Goal: Task Accomplishment & Management: Use online tool/utility

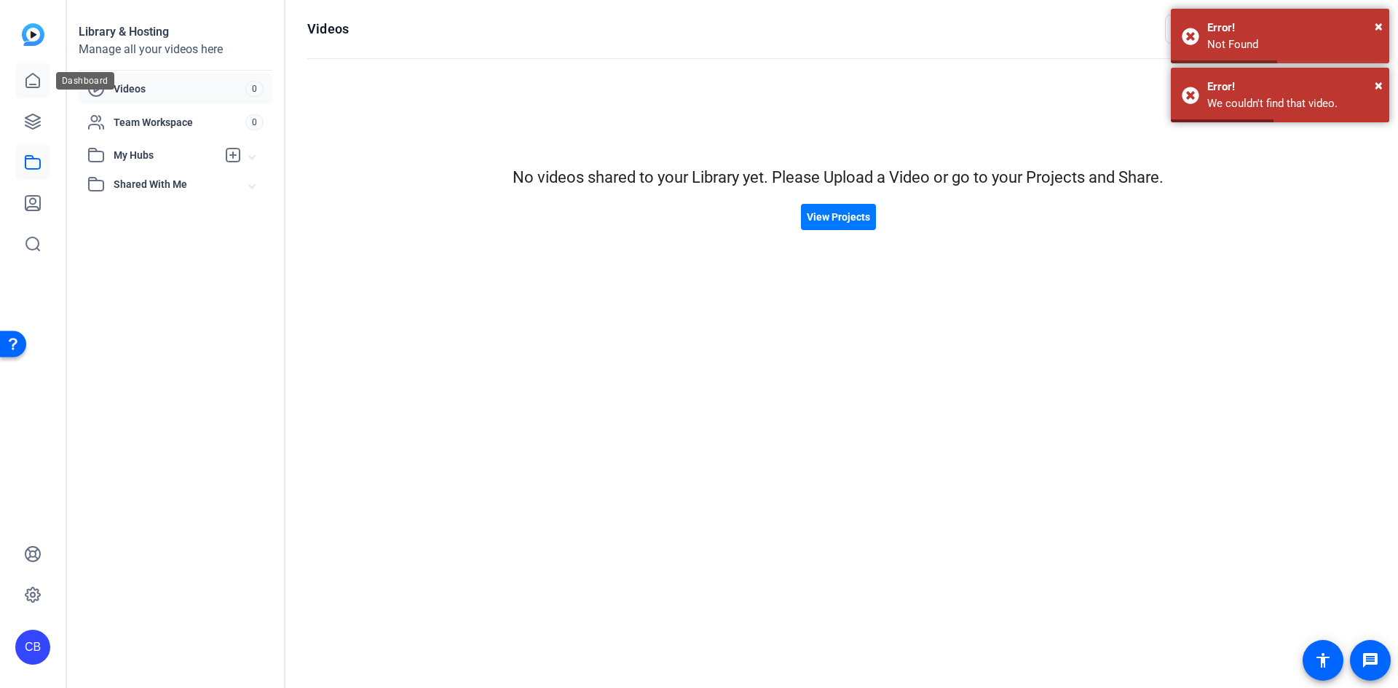
click at [34, 84] on icon at bounding box center [32, 81] width 13 height 14
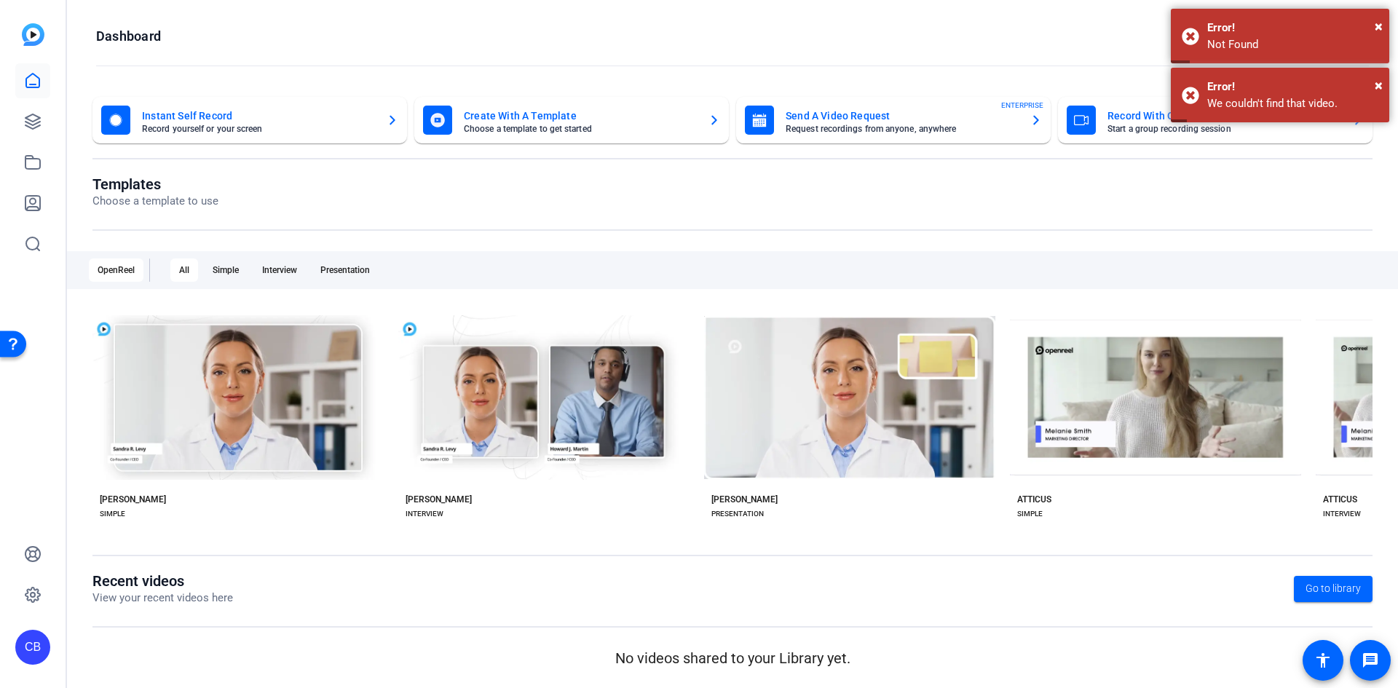
click at [299, 106] on div "Instant Self Record Record yourself or your screen" at bounding box center [249, 120] width 297 height 29
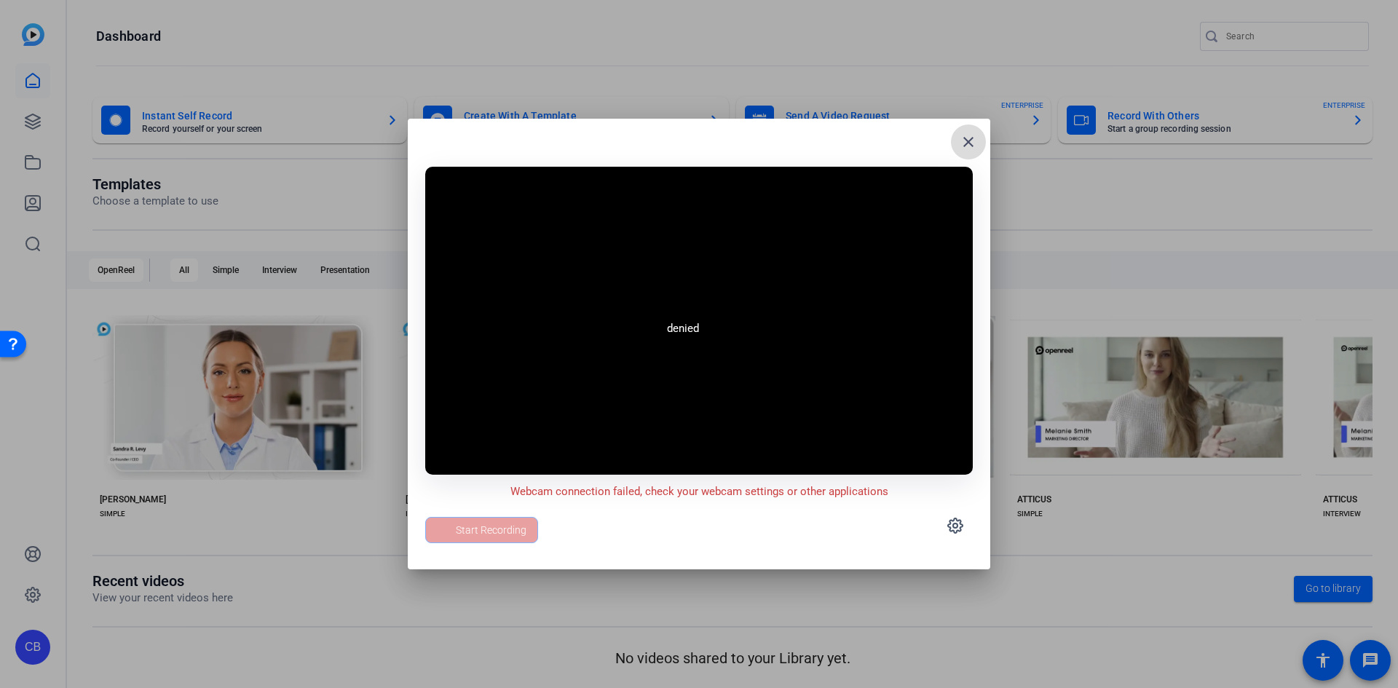
click at [969, 138] on mat-icon "close" at bounding box center [968, 141] width 17 height 17
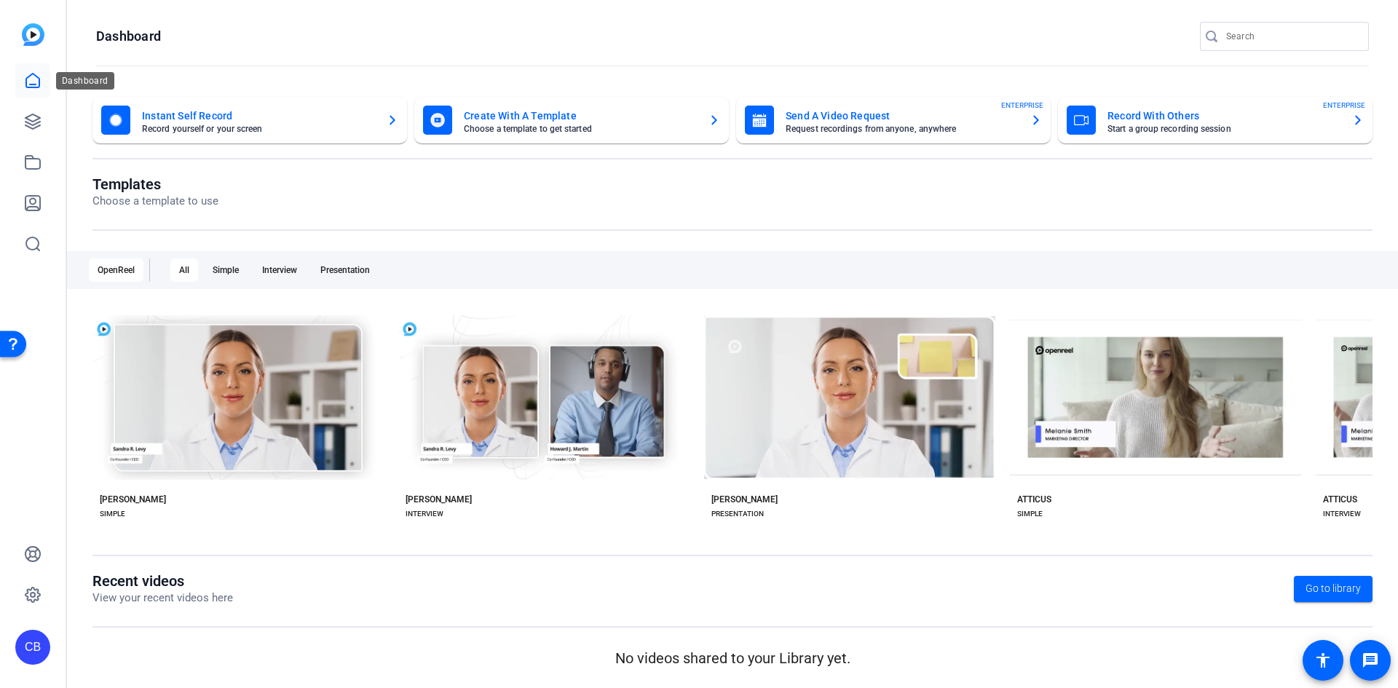
click at [33, 85] on icon at bounding box center [32, 81] width 13 height 14
click at [30, 92] on link at bounding box center [32, 80] width 35 height 35
click at [200, 126] on mat-card-subtitle "Record yourself or your screen" at bounding box center [258, 129] width 233 height 9
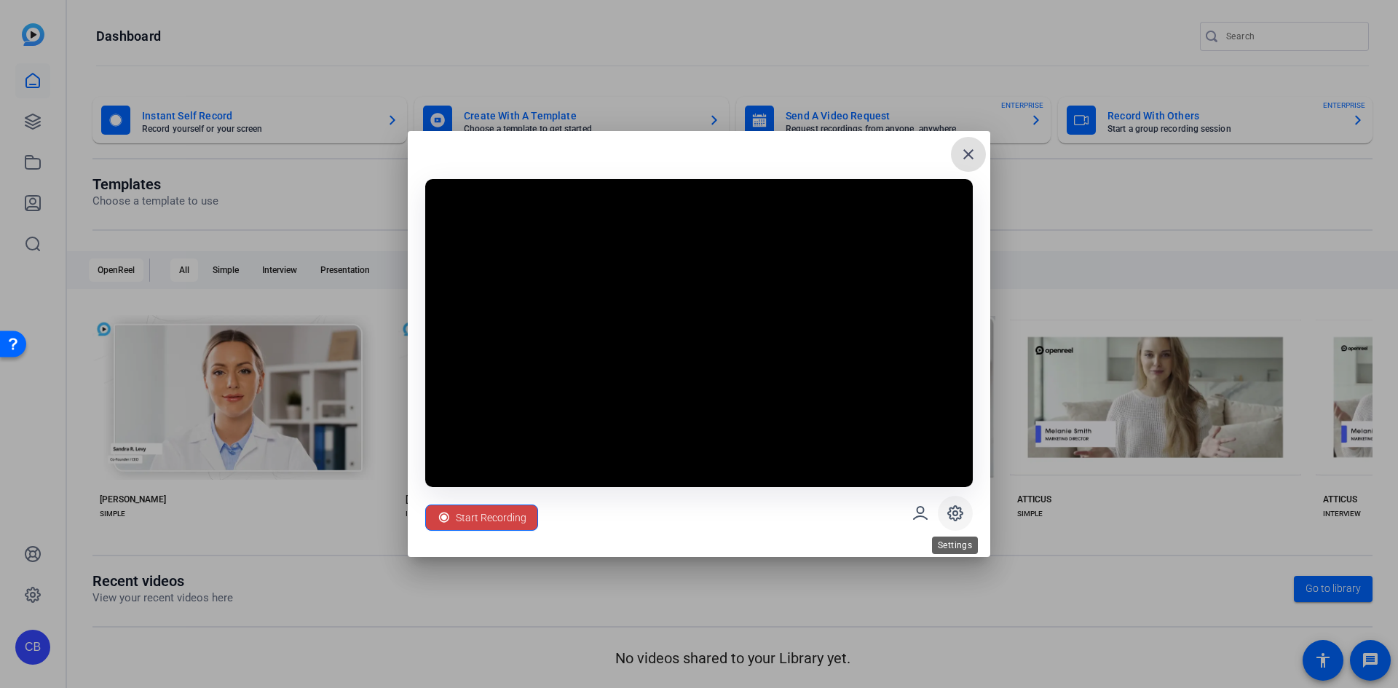
click at [962, 508] on icon at bounding box center [955, 513] width 17 height 17
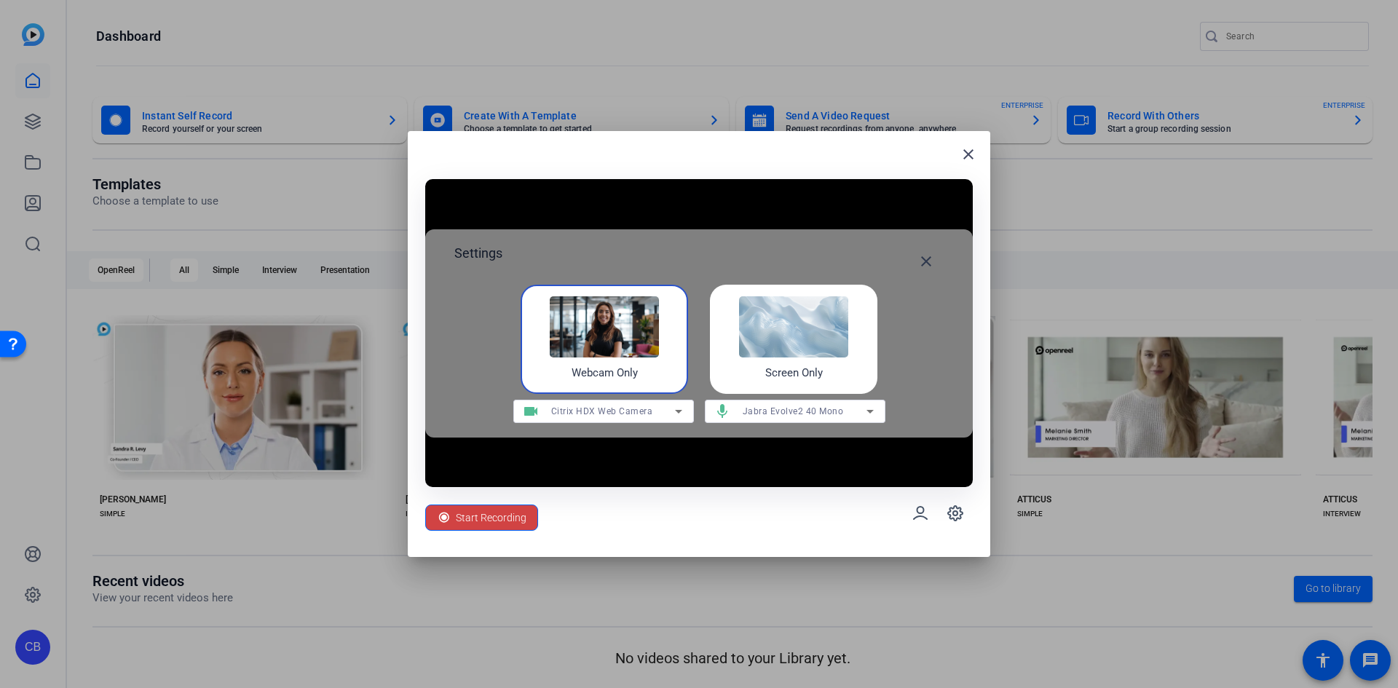
click at [658, 413] on div "Citrix HDX Web Camera" at bounding box center [613, 411] width 124 height 18
click at [658, 413] on div at bounding box center [699, 344] width 1398 height 688
click at [843, 417] on div "Jabra Evolve2 40 Mono" at bounding box center [805, 411] width 124 height 18
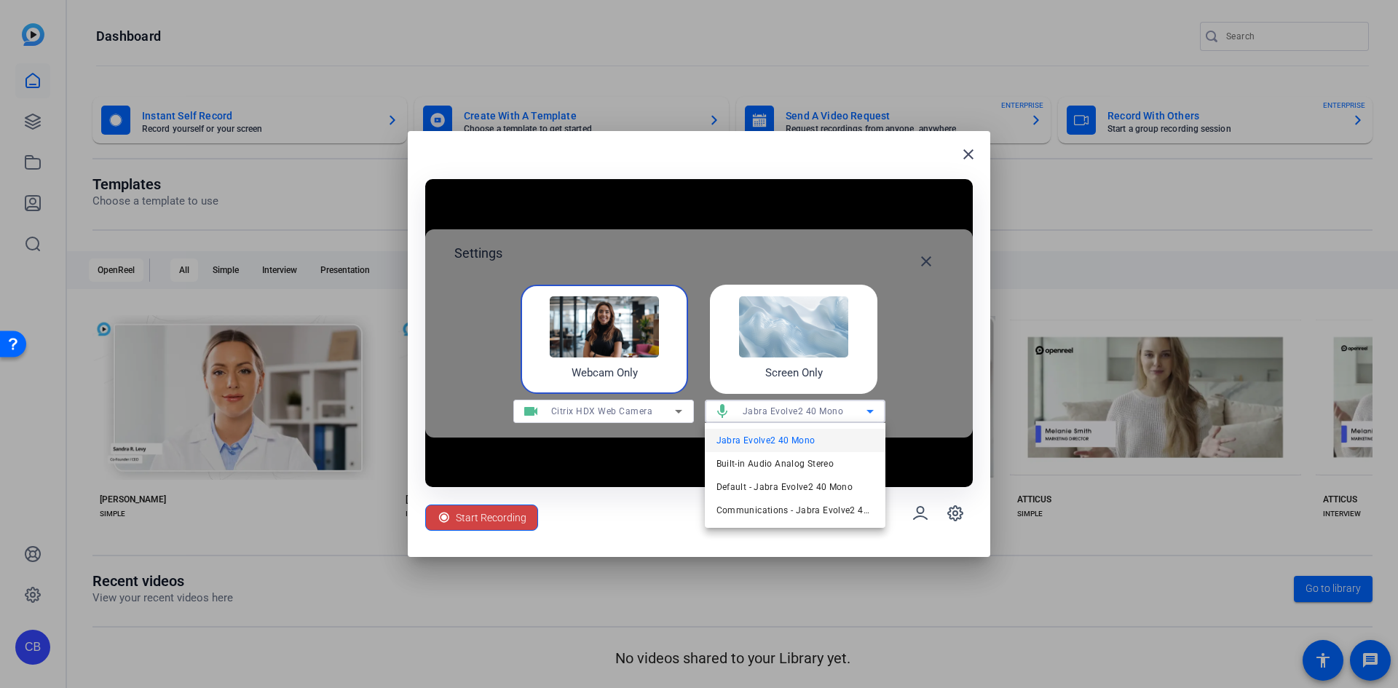
click at [838, 411] on div at bounding box center [699, 344] width 1398 height 688
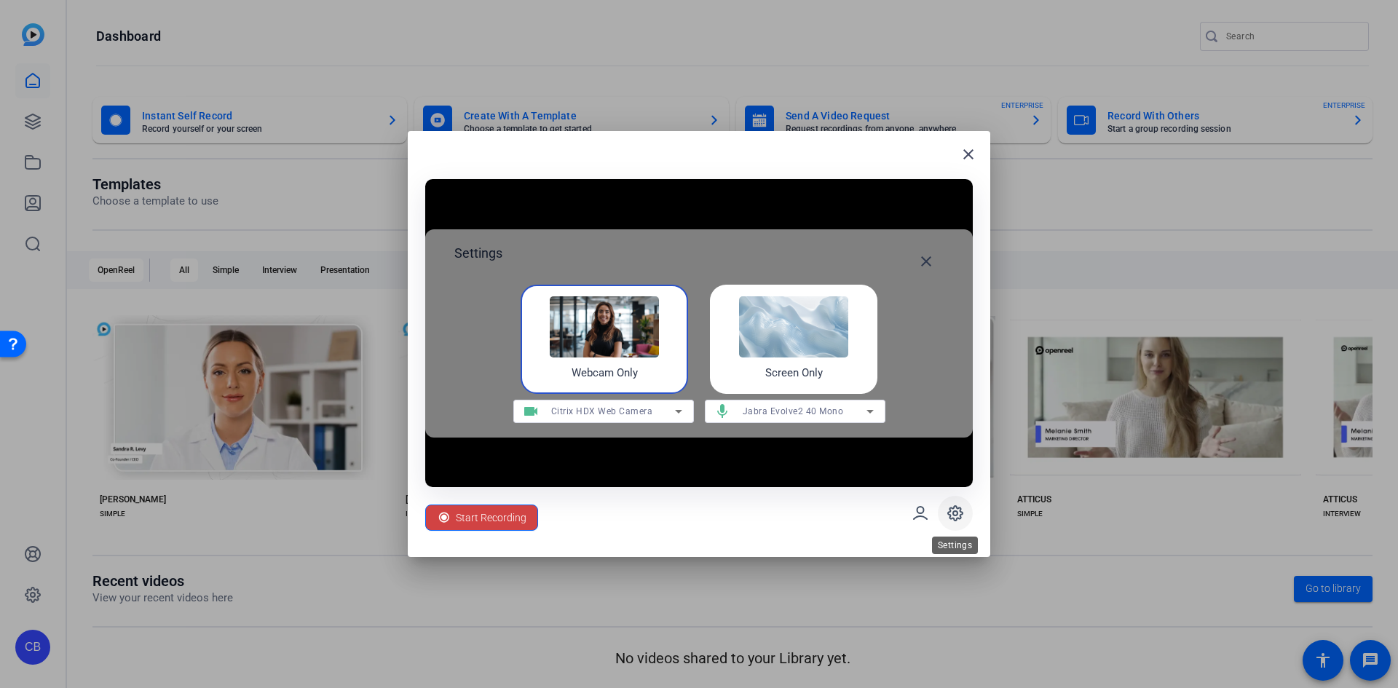
click at [957, 518] on icon at bounding box center [955, 513] width 15 height 15
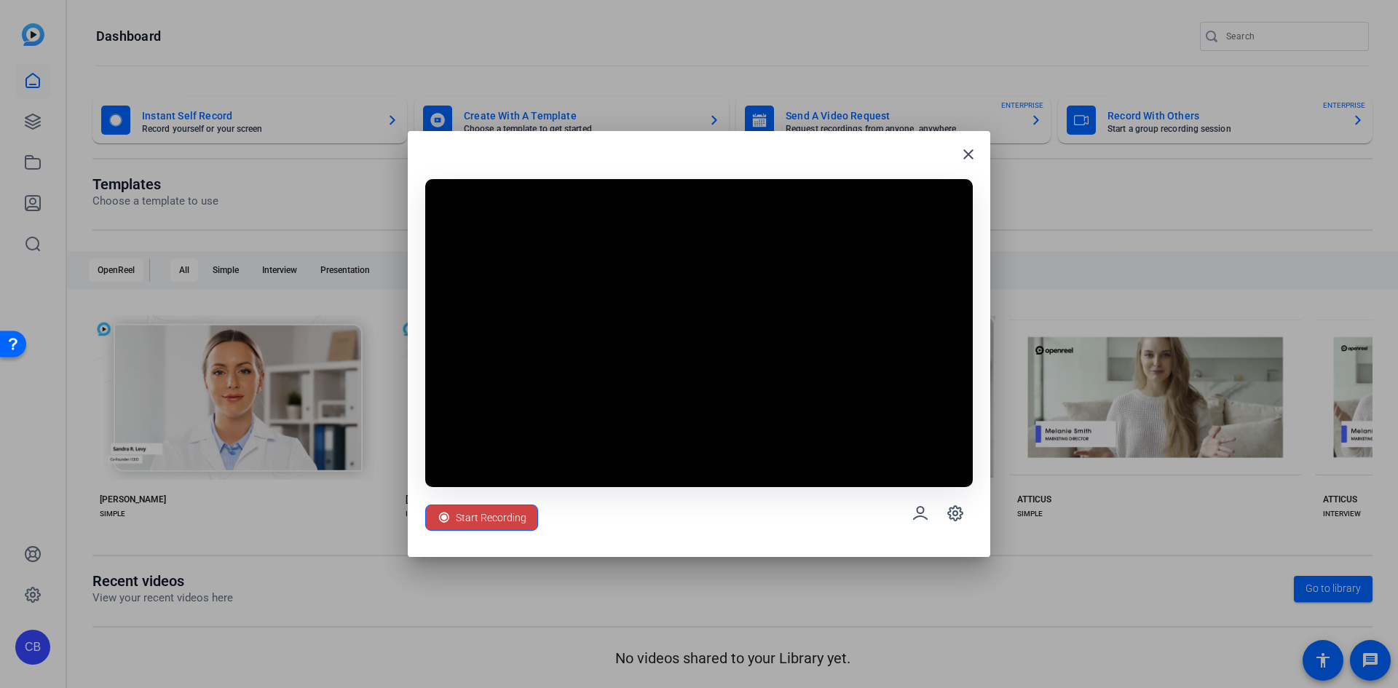
click at [698, 518] on div "Start Recording" at bounding box center [699, 513] width 548 height 52
click at [484, 515] on span "Start Recording" at bounding box center [491, 518] width 71 height 28
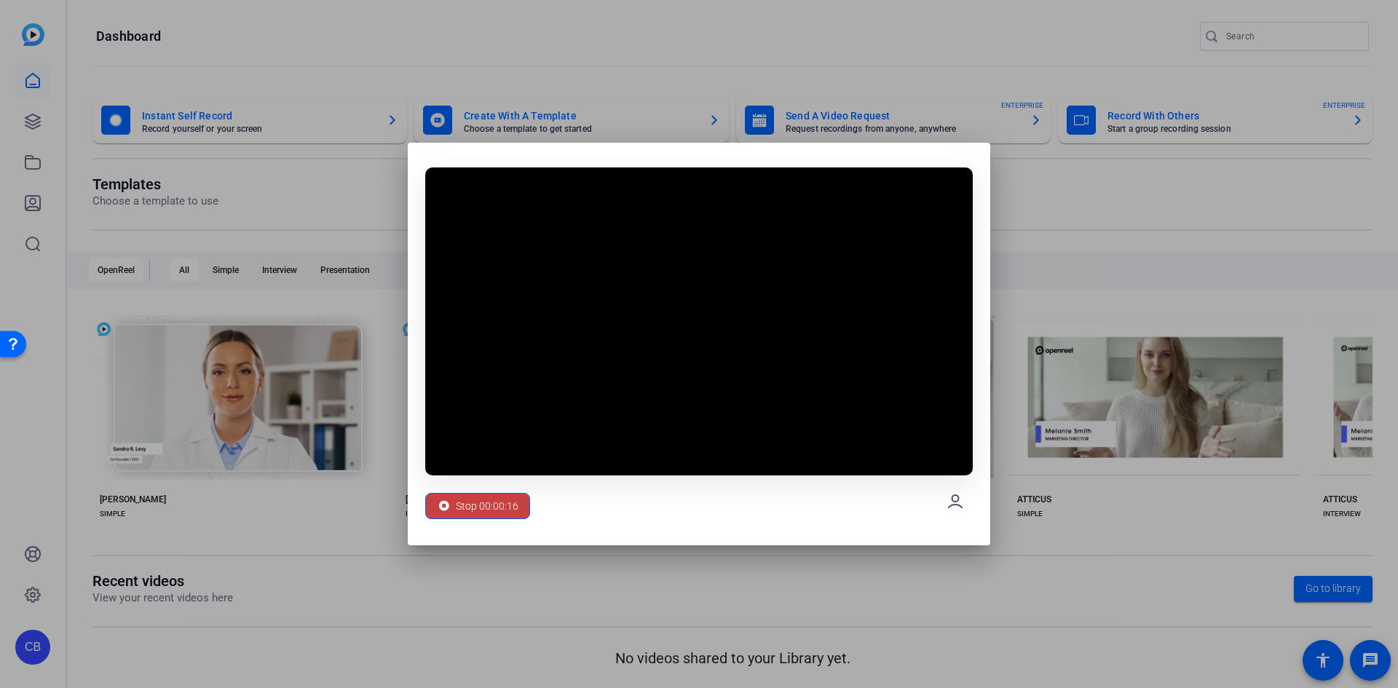
click at [497, 501] on span "Stop 00:00:16" at bounding box center [487, 506] width 63 height 28
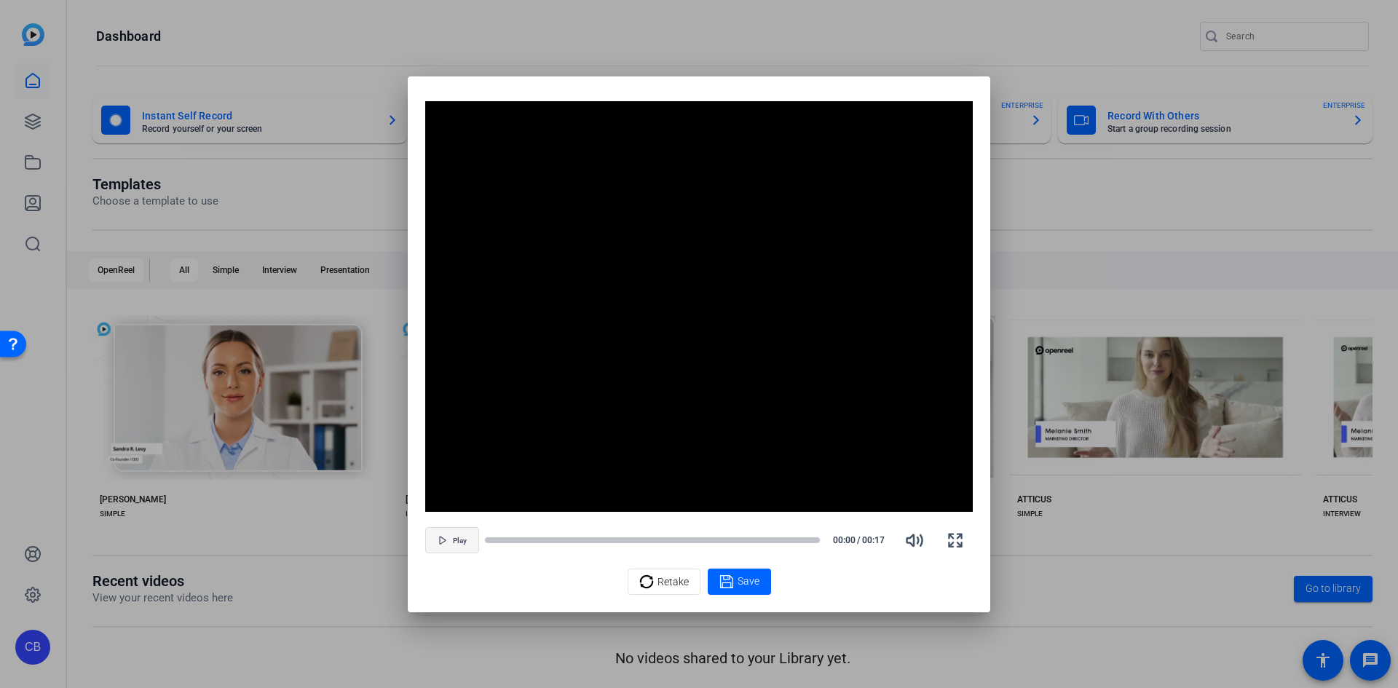
click at [460, 547] on span "button" at bounding box center [452, 540] width 52 height 35
click at [1084, 592] on div at bounding box center [699, 344] width 1398 height 688
click at [674, 586] on span "Retake" at bounding box center [673, 582] width 31 height 28
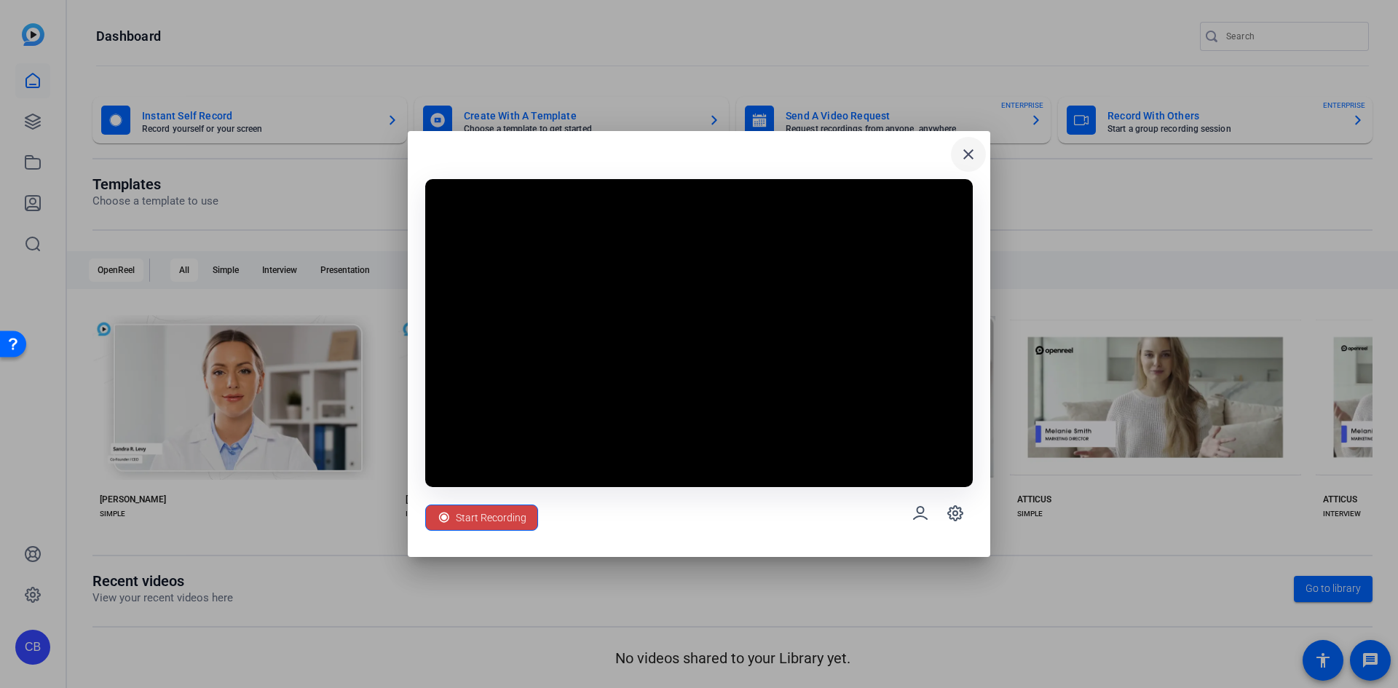
click at [971, 161] on mat-icon "close" at bounding box center [968, 154] width 17 height 17
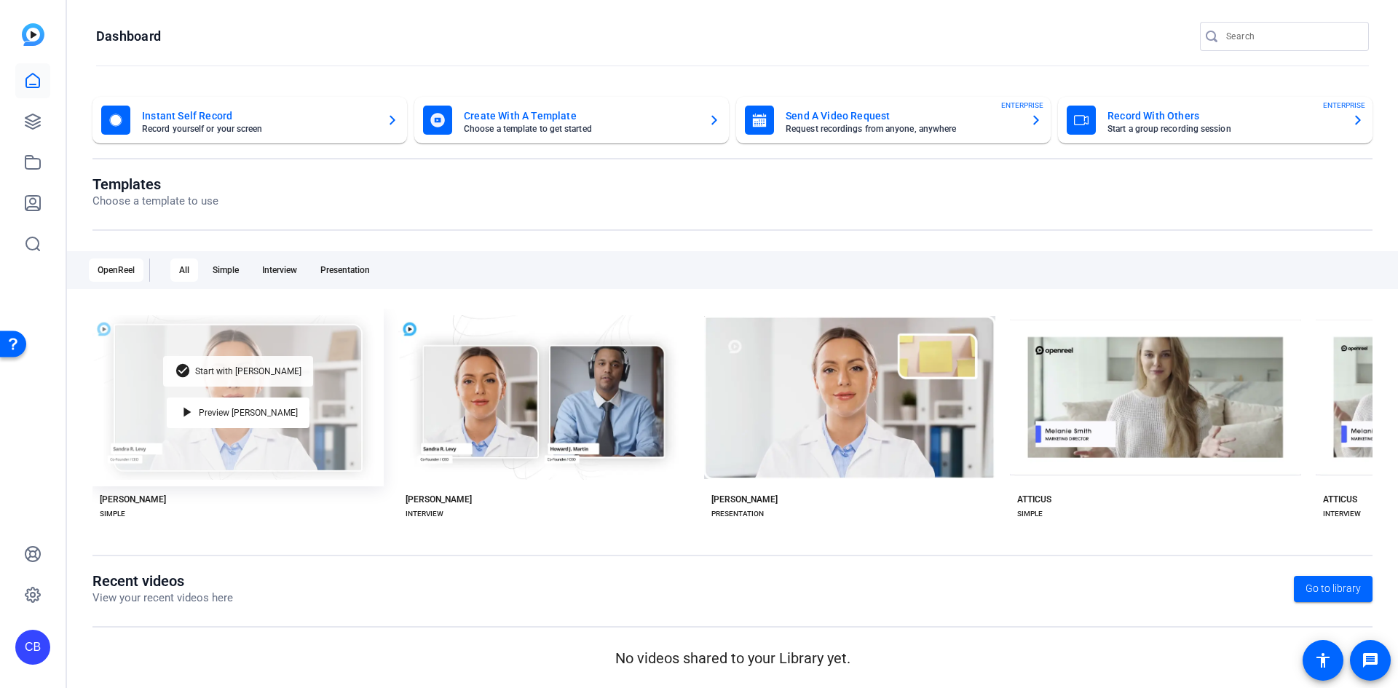
click at [251, 368] on span "Start with [PERSON_NAME]" at bounding box center [248, 371] width 106 height 9
click at [130, 389] on div "check_circle Start with [PERSON_NAME] play_arrow Preview [PERSON_NAME]" at bounding box center [237, 398] width 291 height 178
click at [143, 380] on div "check_circle Start with [PERSON_NAME] play_arrow Preview [PERSON_NAME]" at bounding box center [237, 398] width 291 height 178
click at [245, 367] on span "Start with [PERSON_NAME]" at bounding box center [248, 371] width 106 height 9
